Goal: Information Seeking & Learning: Learn about a topic

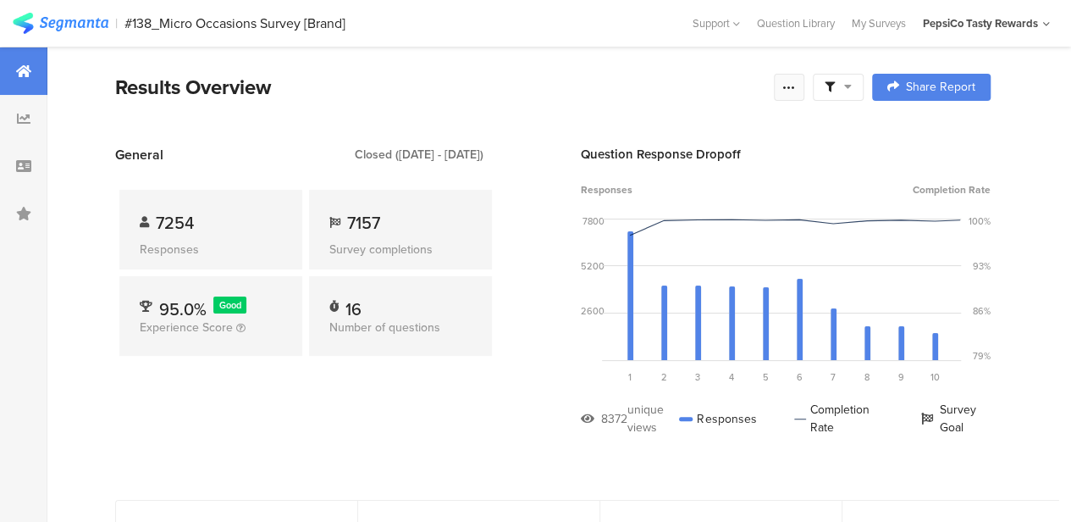
click at [796, 84] on icon at bounding box center [790, 87] width 14 height 14
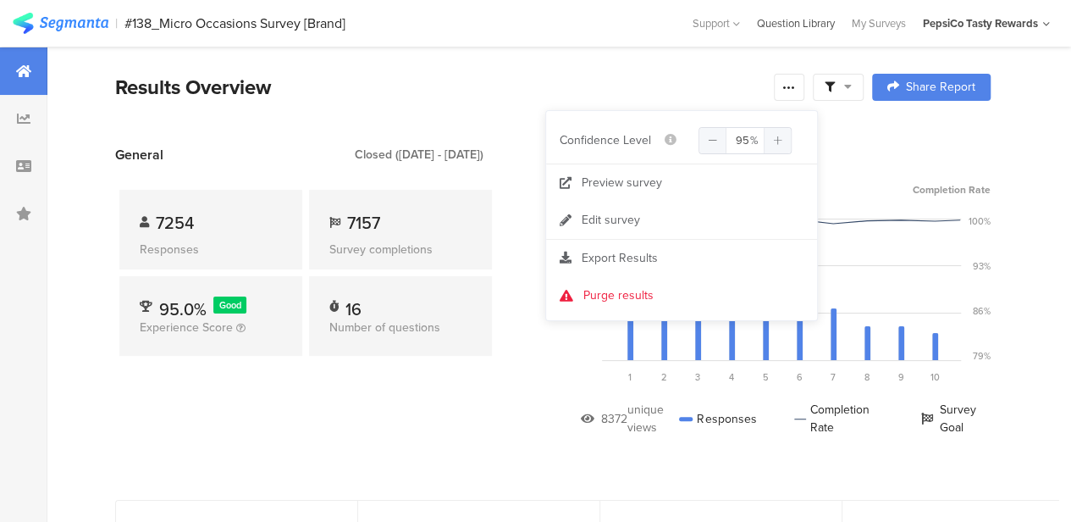
click at [789, 30] on div "Question Library" at bounding box center [796, 23] width 95 height 16
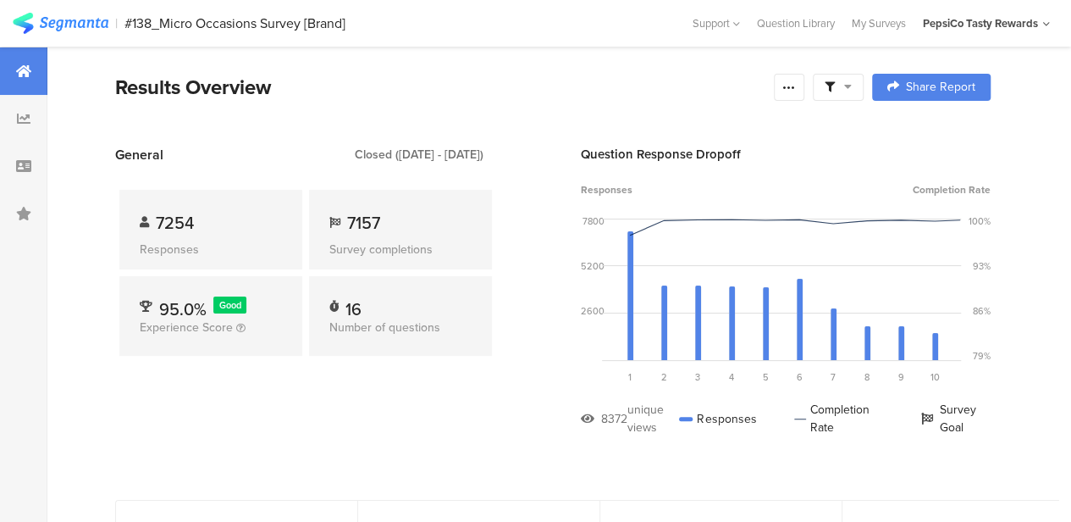
click at [852, 89] on icon at bounding box center [848, 86] width 8 height 12
click at [796, 91] on icon at bounding box center [790, 87] width 14 height 14
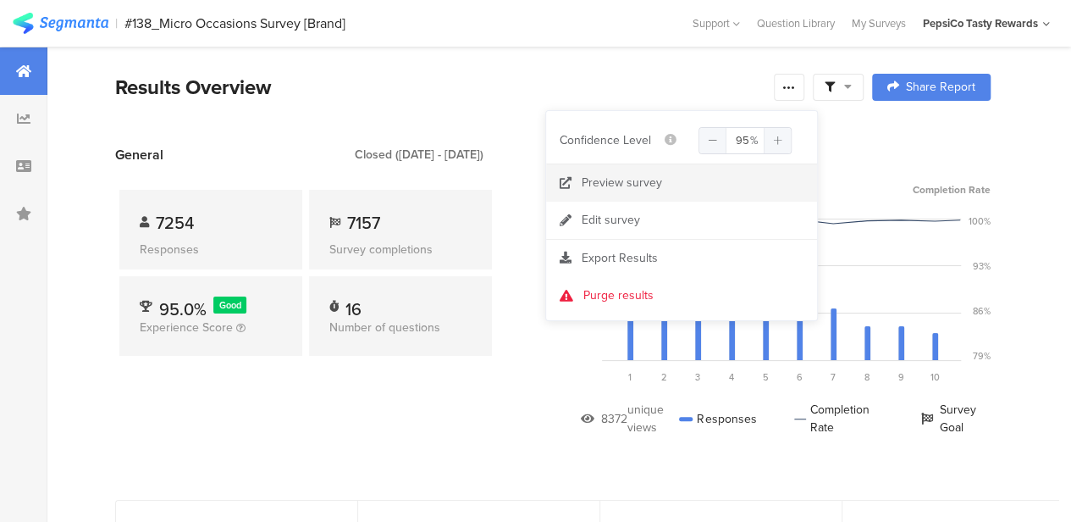
click at [605, 185] on div "Preview survey" at bounding box center [622, 182] width 80 height 17
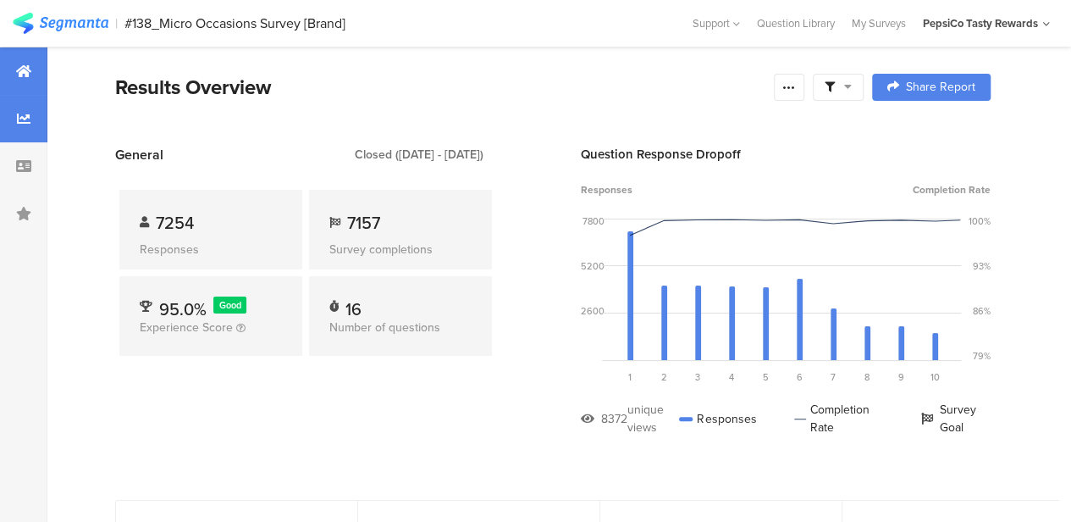
click at [34, 123] on div at bounding box center [23, 118] width 47 height 47
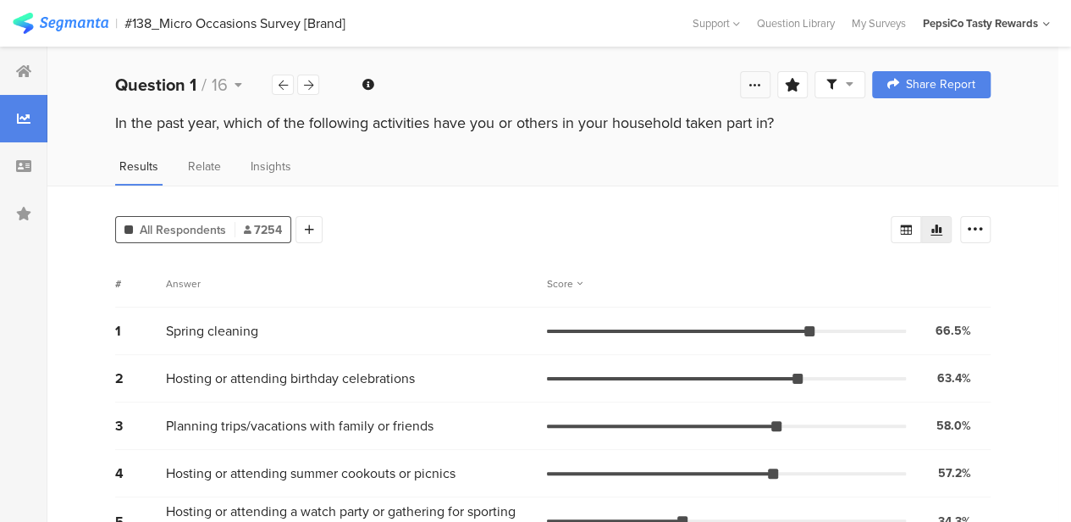
click at [762, 90] on icon at bounding box center [756, 85] width 14 height 14
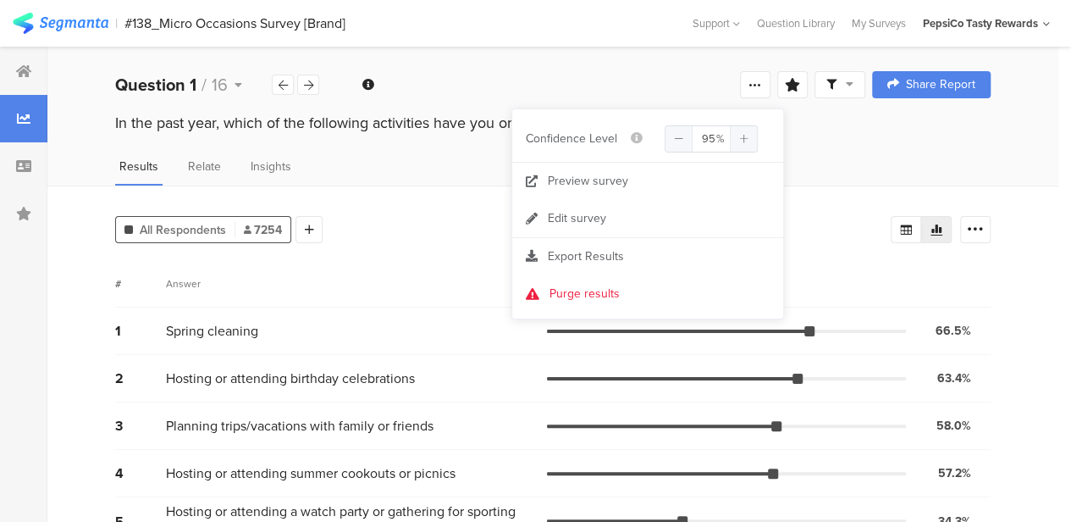
click at [562, 79] on div "Welcome page 1 In the past year, which of the following activities have you or …" at bounding box center [552, 85] width 1011 height 54
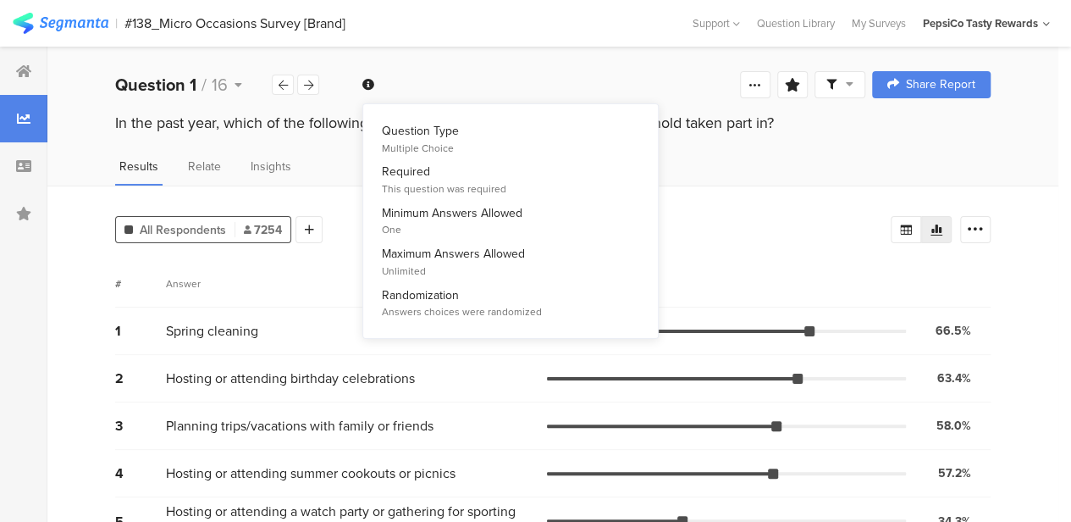
click at [368, 87] on icon at bounding box center [369, 85] width 12 height 12
click at [444, 77] on div "Welcome page 1 In the past year, which of the following activities have you or …" at bounding box center [552, 85] width 1011 height 54
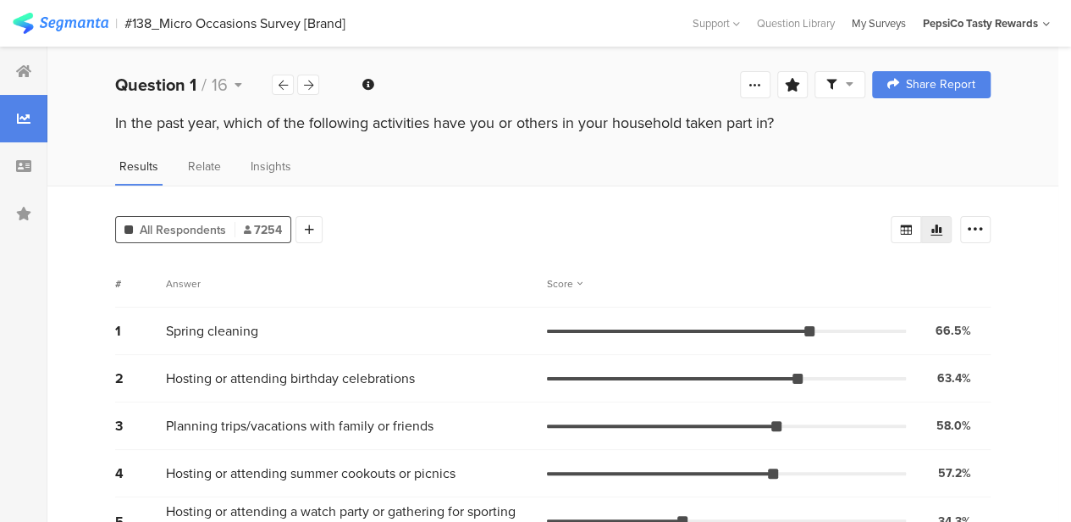
click at [866, 24] on div "My Surveys" at bounding box center [879, 23] width 71 height 16
